Goal: Task Accomplishment & Management: Manage account settings

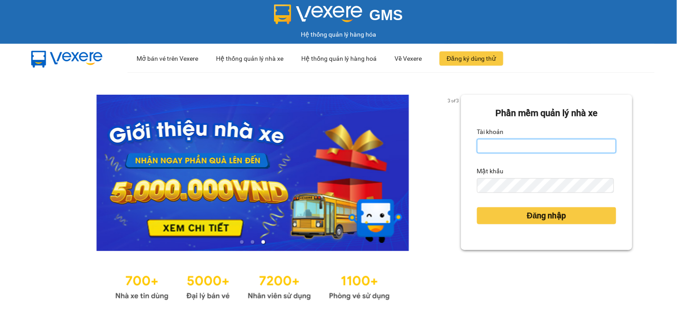
click at [507, 141] on input "Tài khoản" at bounding box center [546, 146] width 139 height 14
type input "[PERSON_NAME].lienhung"
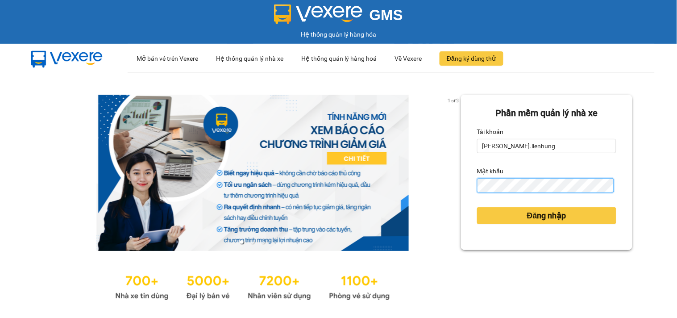
click at [477, 207] on button "Đăng nhập" at bounding box center [546, 215] width 139 height 17
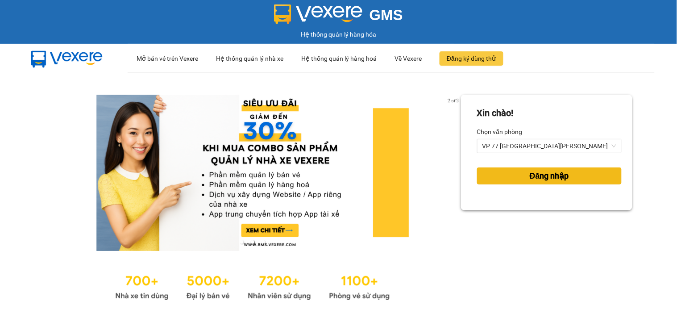
click at [530, 173] on span "Đăng nhập" at bounding box center [549, 176] width 39 height 12
